Goal: Task Accomplishment & Management: Use online tool/utility

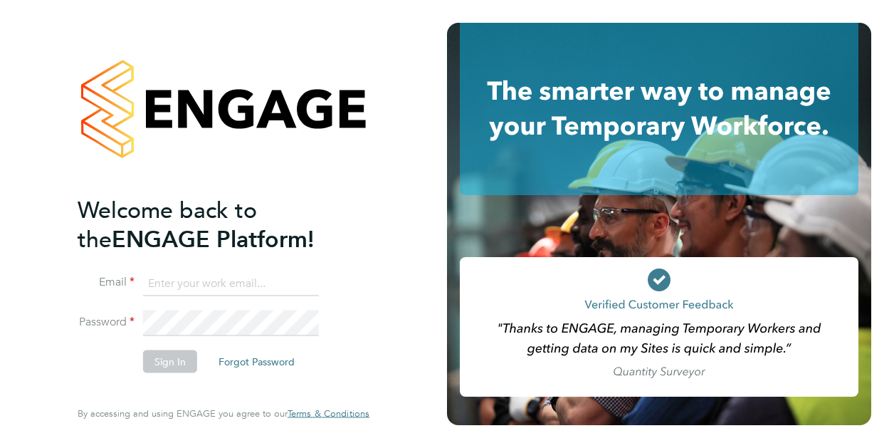
type input "[PERSON_NAME][EMAIL_ADDRESS][PERSON_NAME][DOMAIN_NAME]"
click at [173, 358] on button "Sign In" at bounding box center [170, 360] width 54 height 23
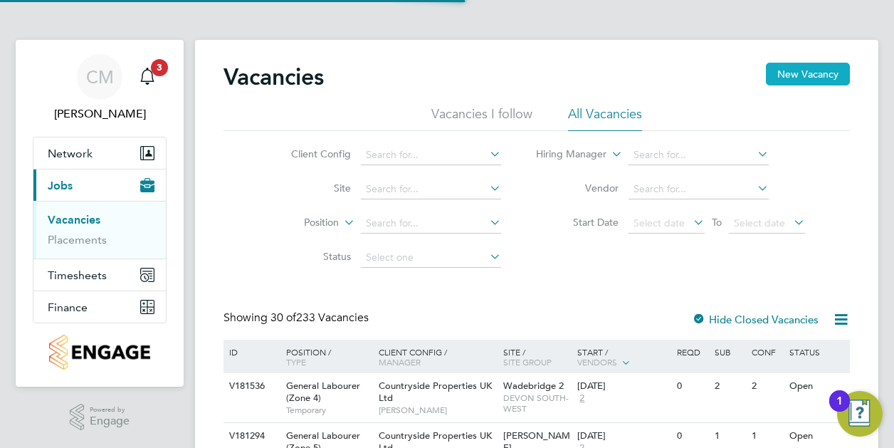
click at [816, 65] on button "New Vacancy" at bounding box center [808, 74] width 84 height 23
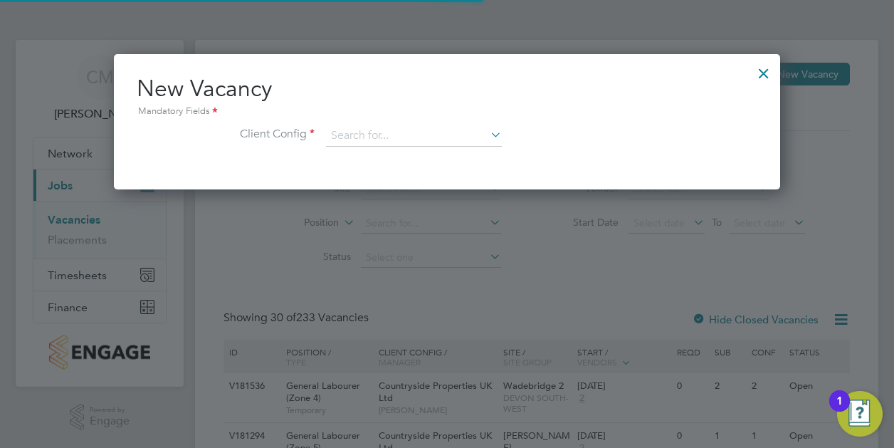
scroll to position [135, 666]
click at [488, 137] on icon at bounding box center [488, 135] width 0 height 20
